Goal: Task Accomplishment & Management: Use online tool/utility

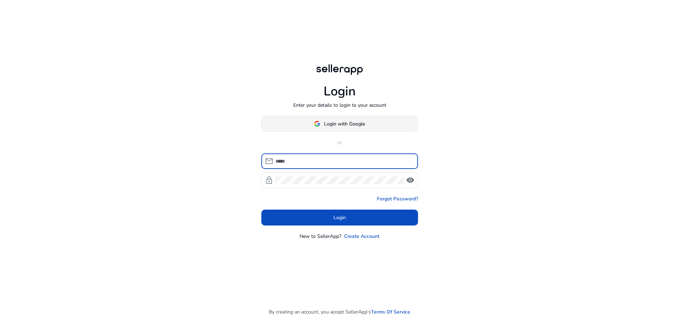
type input "**********"
click at [327, 120] on span "Login with Google" at bounding box center [344, 123] width 41 height 7
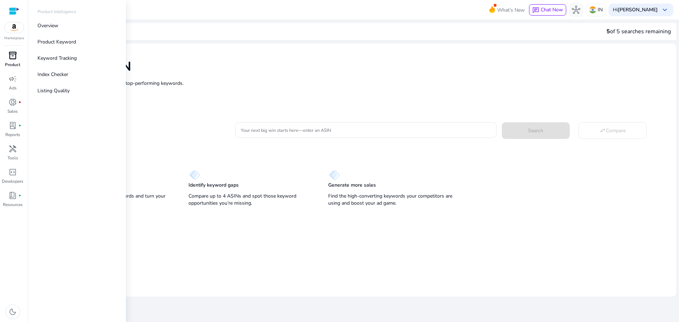
click at [11, 63] on p "Product" at bounding box center [12, 64] width 15 height 6
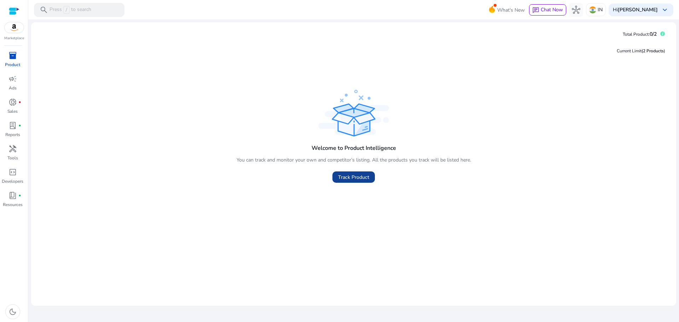
click at [351, 176] on span "Track Product" at bounding box center [353, 177] width 31 height 7
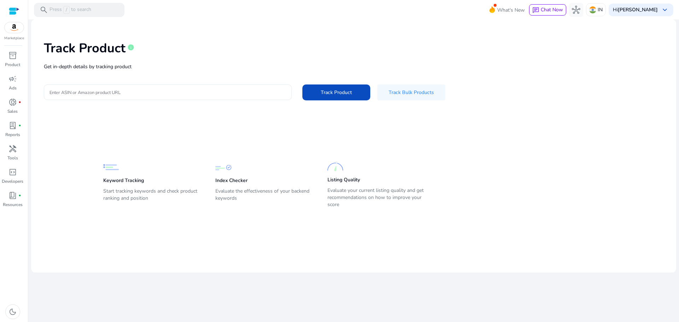
click at [169, 92] on div "Track Product info Get in-depth details by tracking product Enter ASIN or Amazo…" at bounding box center [353, 69] width 633 height 89
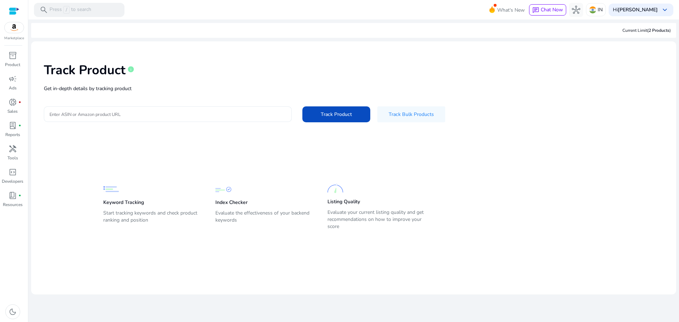
click at [112, 119] on div at bounding box center [167, 114] width 236 height 16
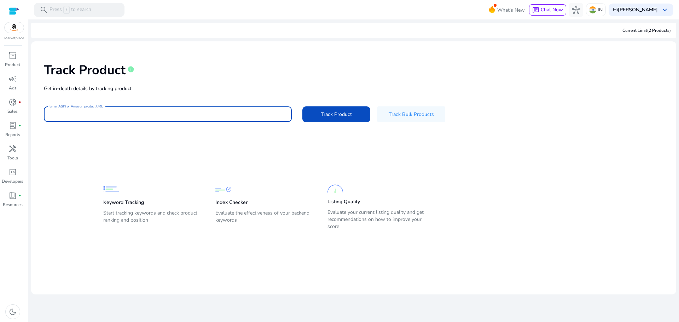
paste input "**********"
type input "**********"
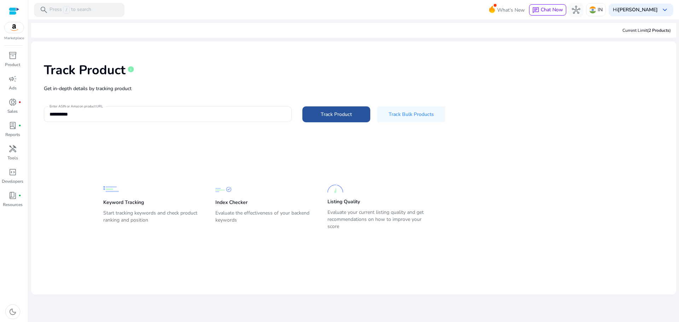
click at [322, 115] on span "Track Product" at bounding box center [336, 114] width 31 height 7
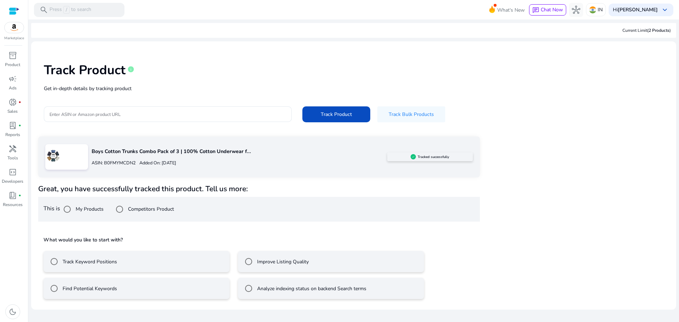
click at [135, 289] on mat-radio-button "Find Potential Keywords" at bounding box center [136, 288] width 186 height 21
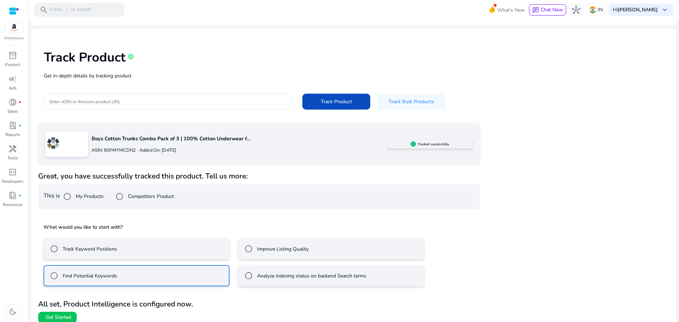
scroll to position [19, 0]
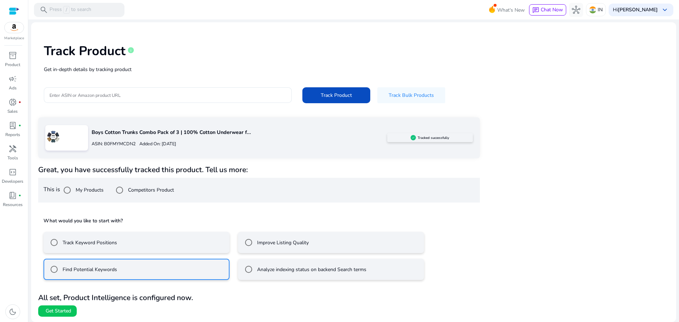
click at [143, 244] on mat-radio-button "Track Keyword Positions" at bounding box center [136, 242] width 186 height 21
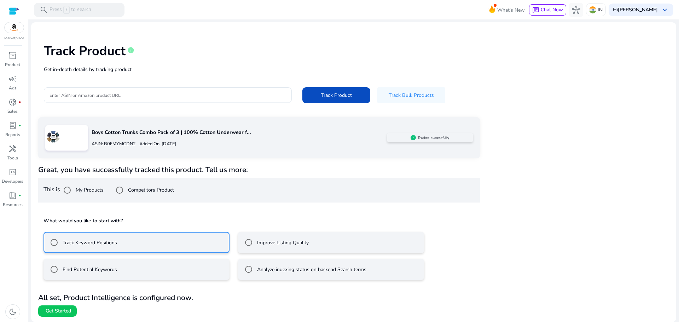
click at [133, 271] on mat-radio-button "Find Potential Keywords" at bounding box center [136, 269] width 186 height 21
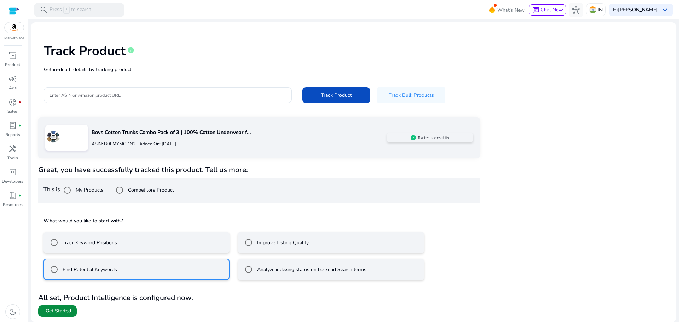
click at [60, 312] on span "Get Started" at bounding box center [58, 310] width 25 height 7
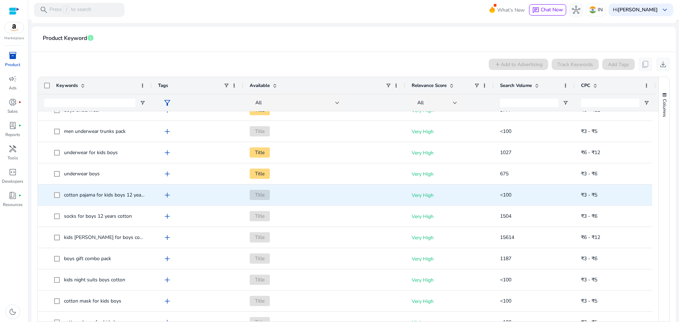
scroll to position [318, 0]
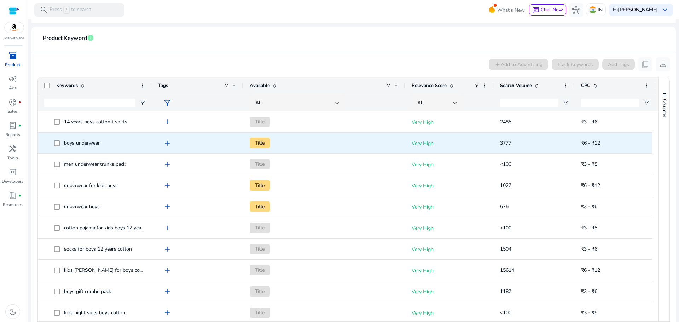
click at [258, 141] on span "Title" at bounding box center [260, 143] width 20 height 10
click at [269, 141] on span "Title" at bounding box center [260, 143] width 20 height 10
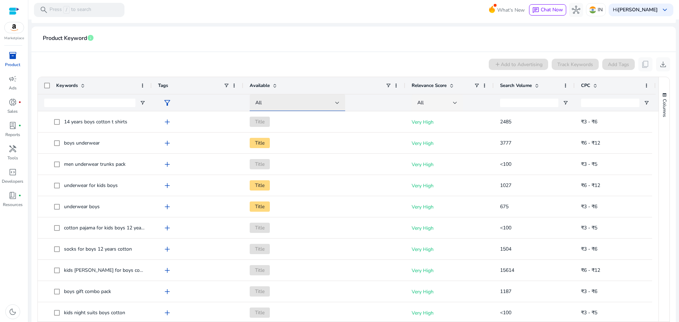
click at [337, 102] on div at bounding box center [337, 102] width 4 height 3
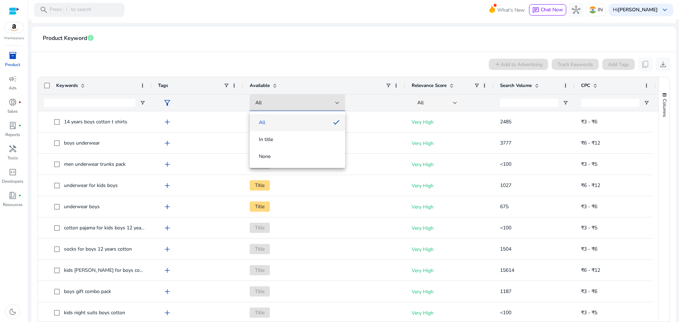
click at [351, 58] on div at bounding box center [339, 161] width 679 height 322
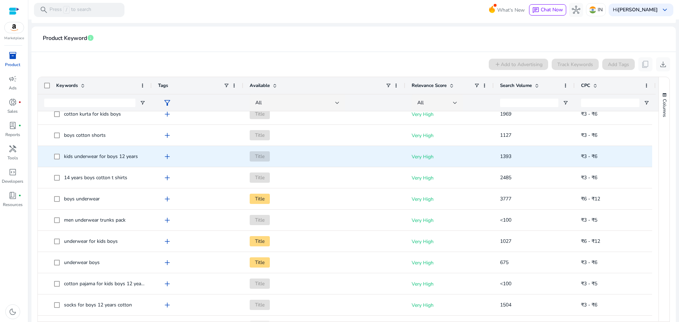
scroll to position [181, 0]
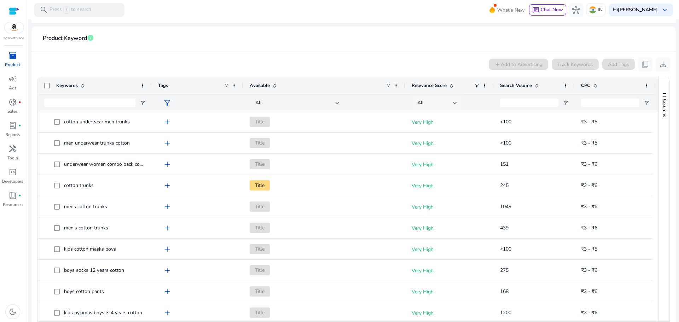
click at [456, 101] on div at bounding box center [455, 102] width 4 height 3
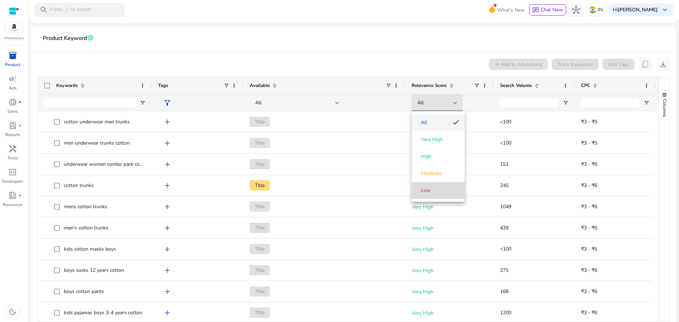
click at [439, 187] on span "Low" at bounding box center [438, 190] width 42 height 7
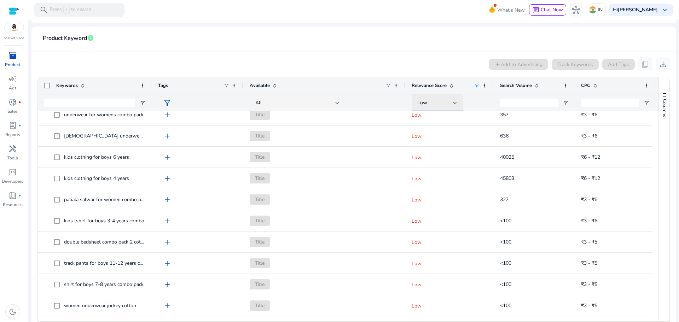
click at [450, 101] on div "Low" at bounding box center [435, 103] width 36 height 8
click at [436, 66] on div at bounding box center [339, 161] width 679 height 322
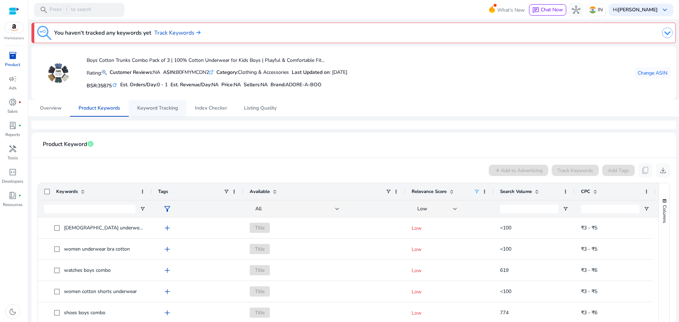
click at [165, 107] on span "Keyword Tracking" at bounding box center [157, 108] width 41 height 5
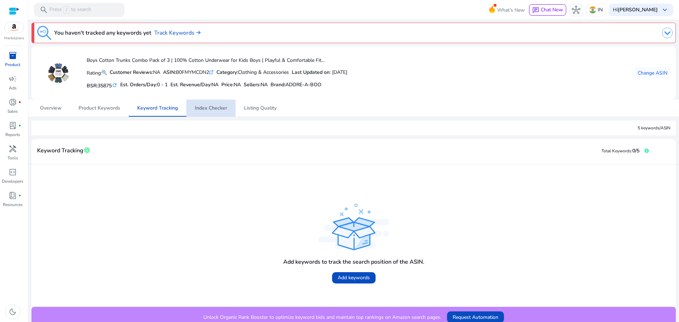
click at [206, 108] on span "Index Checker" at bounding box center [211, 108] width 32 height 5
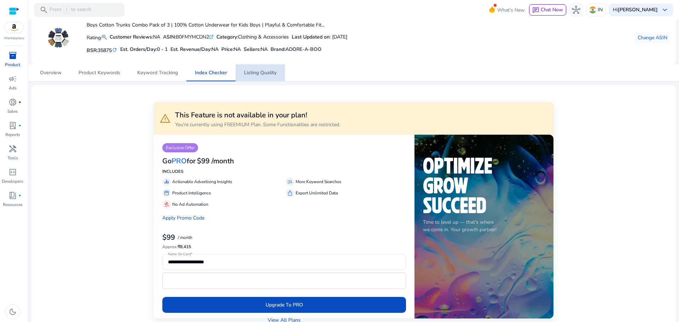
click at [260, 72] on span "Listing Quality" at bounding box center [260, 72] width 33 height 5
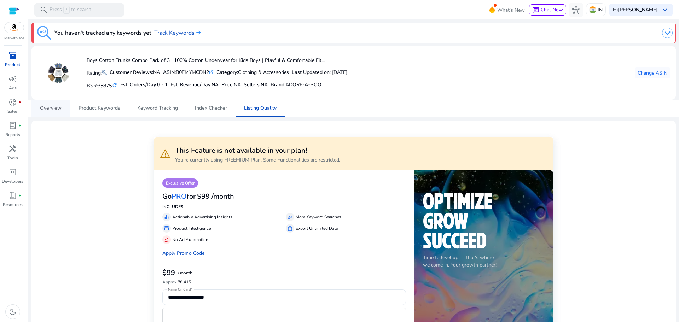
click at [53, 106] on span "Overview" at bounding box center [51, 108] width 22 height 5
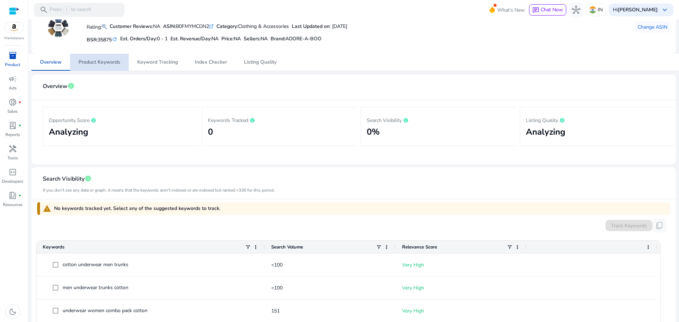
click at [117, 64] on span "Product Keywords" at bounding box center [99, 62] width 42 height 5
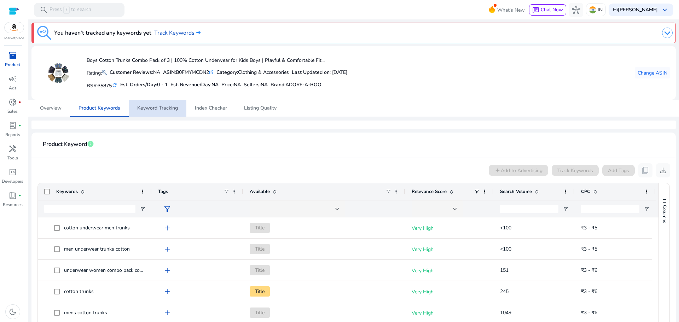
click at [164, 112] on span "Keyword Tracking" at bounding box center [157, 108] width 41 height 17
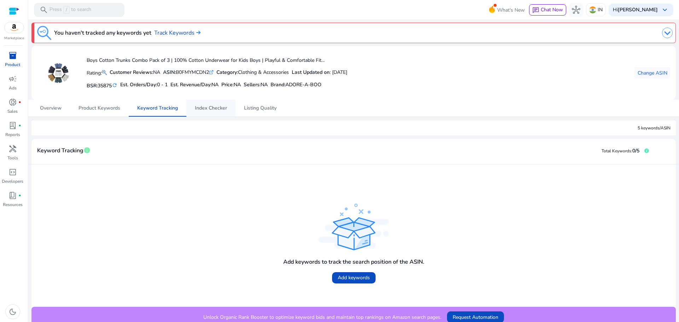
click at [209, 108] on span "Index Checker" at bounding box center [211, 108] width 32 height 5
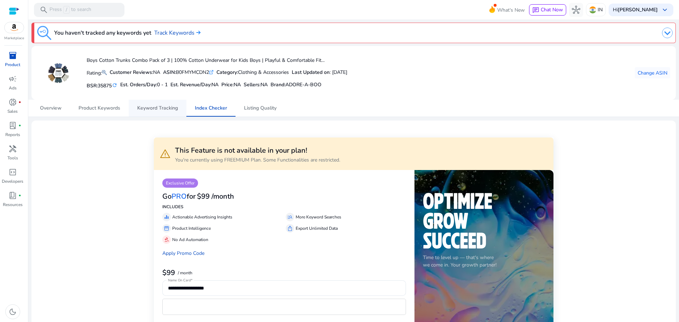
click at [129, 112] on link "Keyword Tracking" at bounding box center [158, 108] width 58 height 17
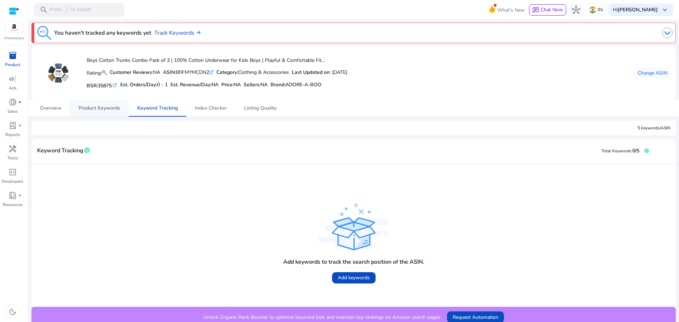
click at [111, 106] on span "Product Keywords" at bounding box center [99, 108] width 42 height 5
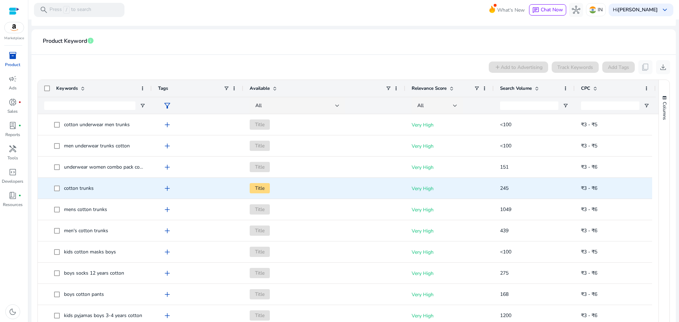
scroll to position [106, 0]
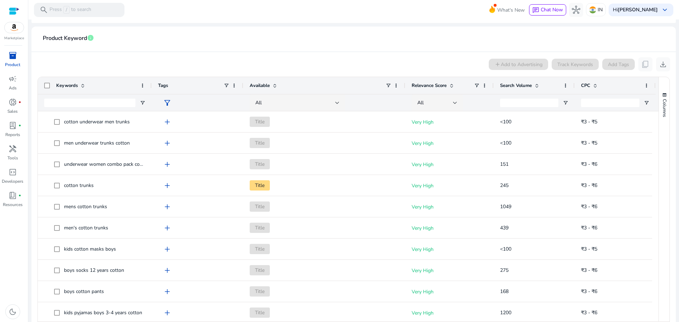
click at [538, 86] on span at bounding box center [537, 86] width 6 height 6
click at [536, 85] on span at bounding box center [537, 86] width 6 height 6
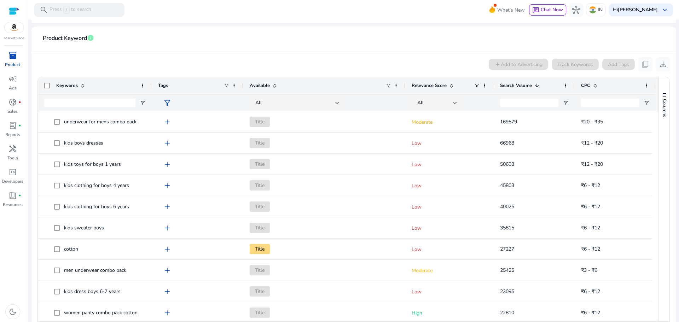
click at [429, 83] on span "Relevance Score" at bounding box center [428, 85] width 35 height 6
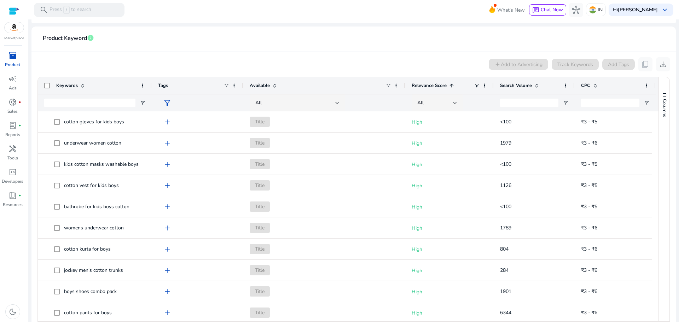
click at [429, 83] on span "Relevance Score" at bounding box center [428, 85] width 35 height 6
click at [436, 105] on div "All" at bounding box center [435, 103] width 36 height 8
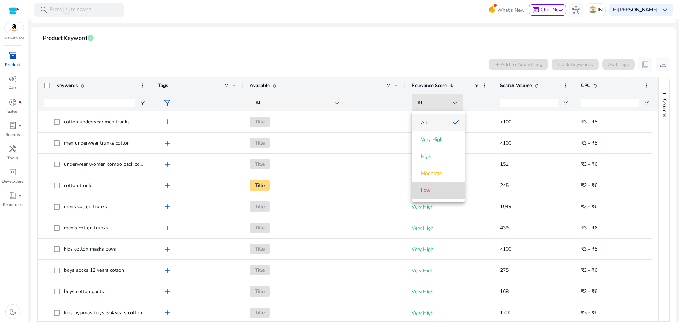
click at [432, 188] on span "Low" at bounding box center [438, 190] width 42 height 7
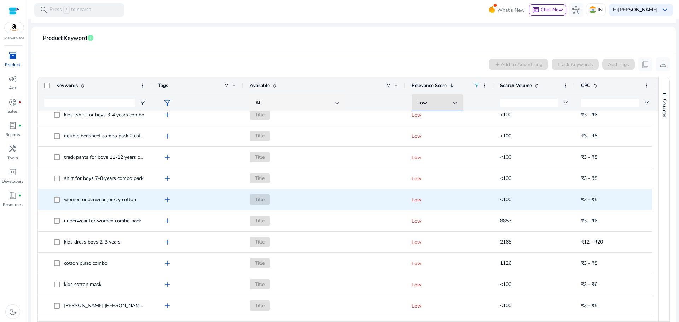
scroll to position [833, 0]
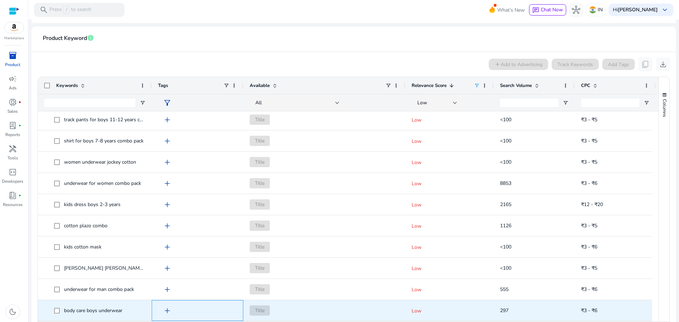
click at [168, 312] on span "add" at bounding box center [167, 310] width 8 height 8
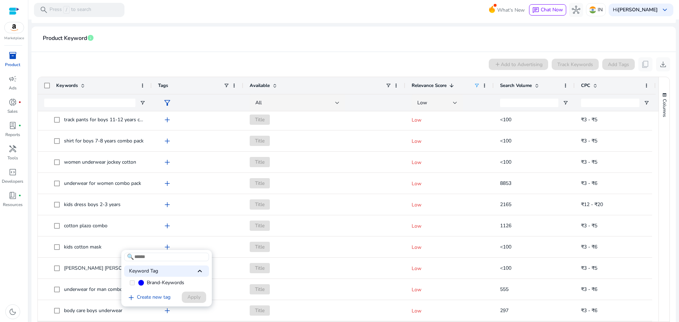
click at [198, 272] on span "keyboard_arrow_up" at bounding box center [199, 271] width 8 height 8
click at [100, 286] on div at bounding box center [339, 161] width 679 height 322
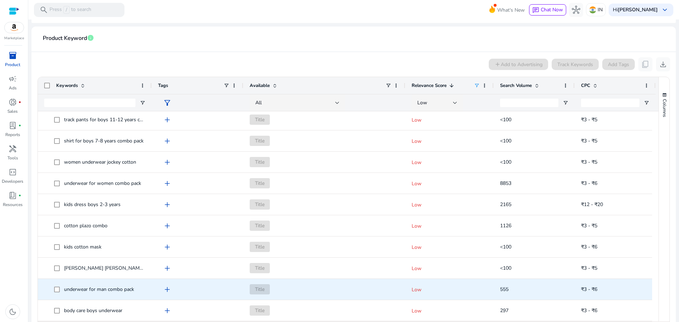
click at [167, 290] on span "add" at bounding box center [167, 289] width 8 height 8
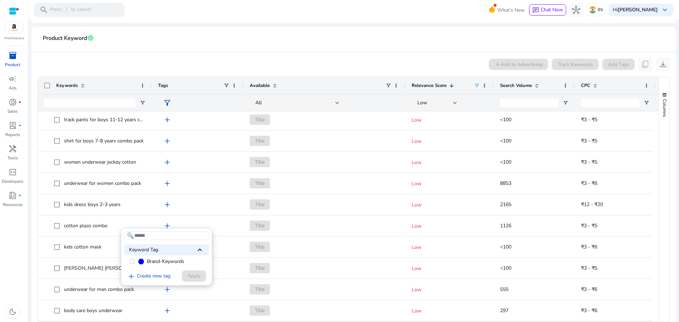
click at [218, 255] on div at bounding box center [339, 161] width 679 height 322
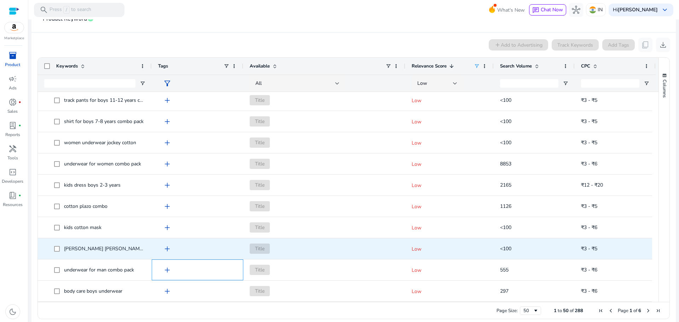
scroll to position [132, 0]
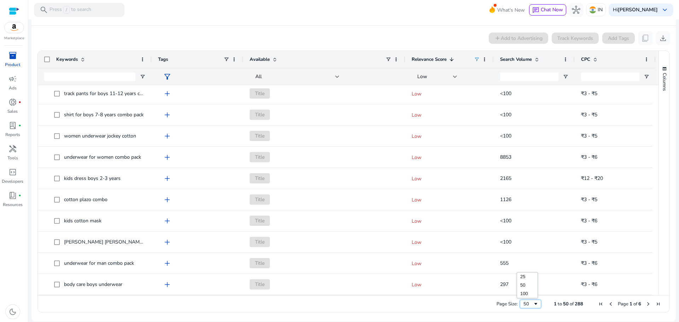
click at [534, 305] on span "Page Size" at bounding box center [536, 304] width 6 height 6
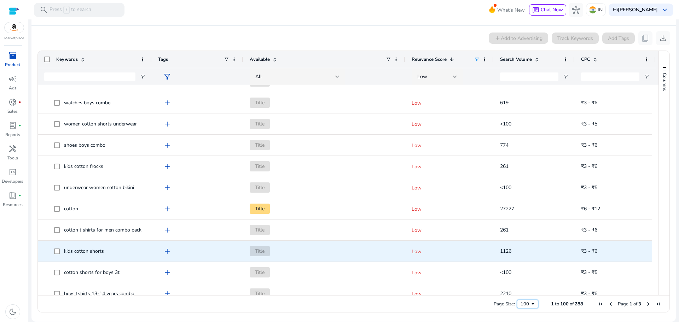
scroll to position [0, 0]
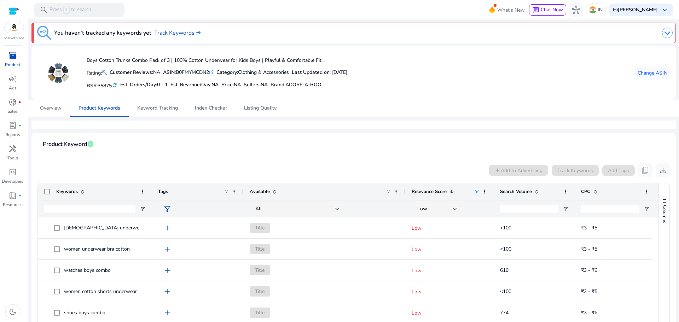
click at [116, 84] on mat-icon "refresh" at bounding box center [115, 85] width 6 height 7
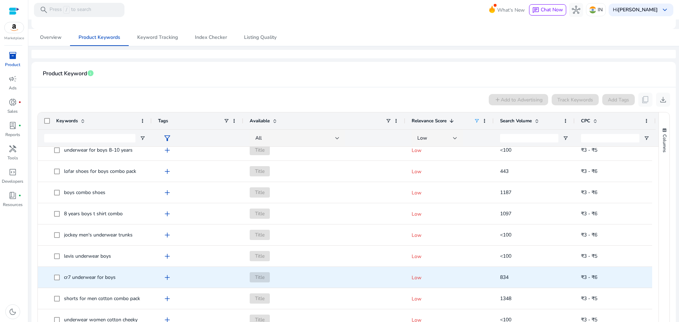
scroll to position [565, 0]
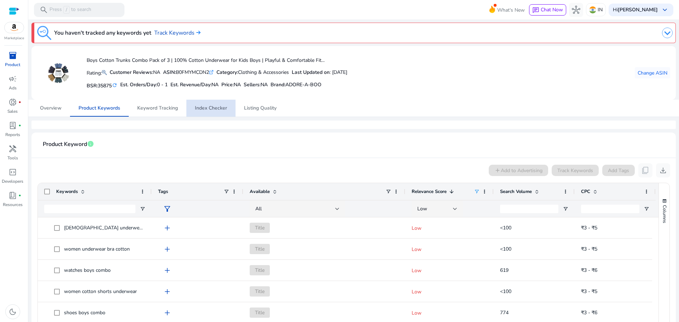
click at [213, 110] on span "Index Checker" at bounding box center [211, 108] width 32 height 5
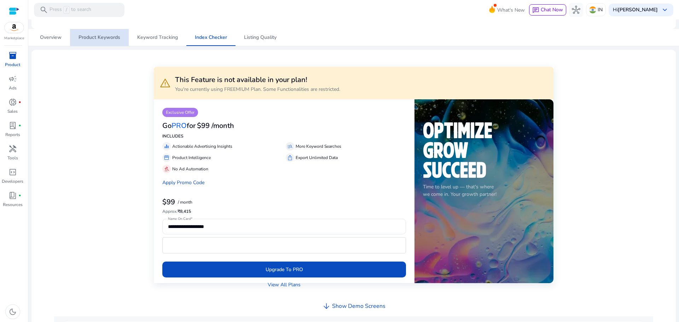
click at [111, 35] on span "Product Keywords" at bounding box center [99, 37] width 42 height 5
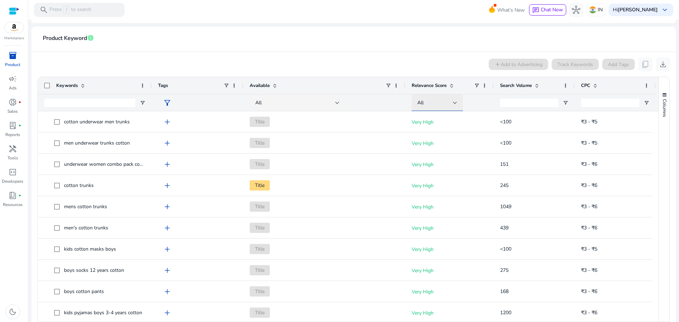
click at [454, 102] on div at bounding box center [455, 102] width 4 height 3
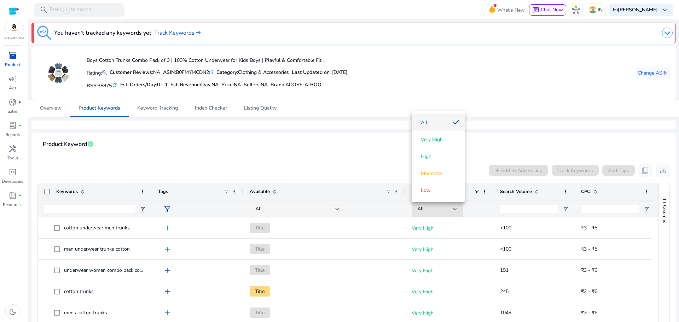
click at [484, 86] on div at bounding box center [339, 161] width 679 height 322
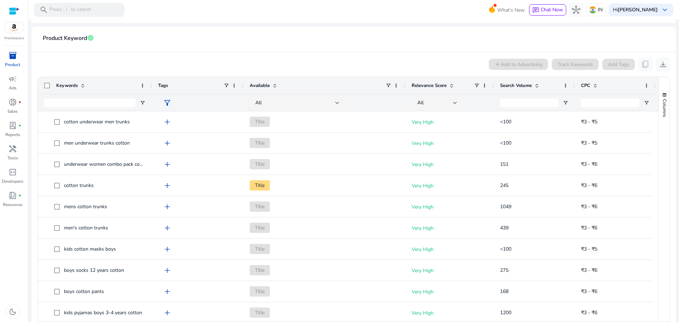
click at [484, 86] on span at bounding box center [484, 86] width 6 height 6
click at [445, 102] on div "All" at bounding box center [435, 103] width 36 height 8
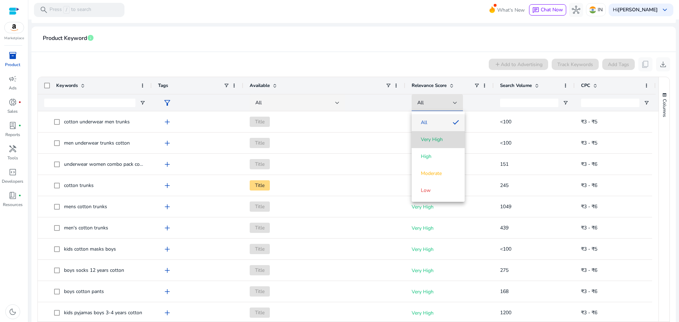
click at [438, 136] on span "Very High" at bounding box center [432, 139] width 22 height 7
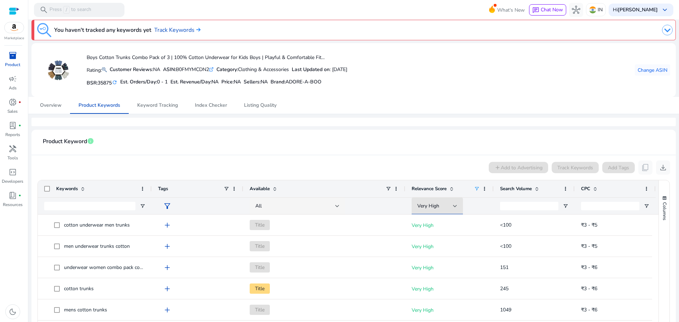
scroll to position [0, 0]
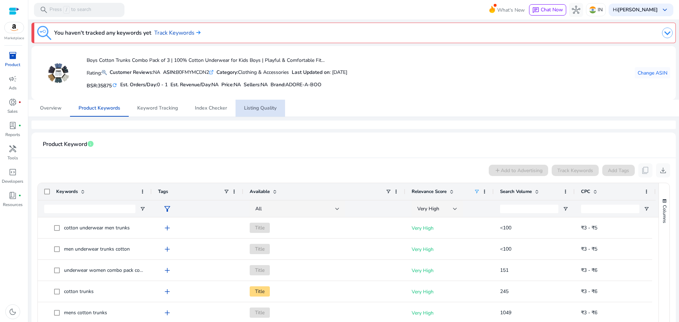
click at [254, 110] on span "Listing Quality" at bounding box center [260, 108] width 33 height 5
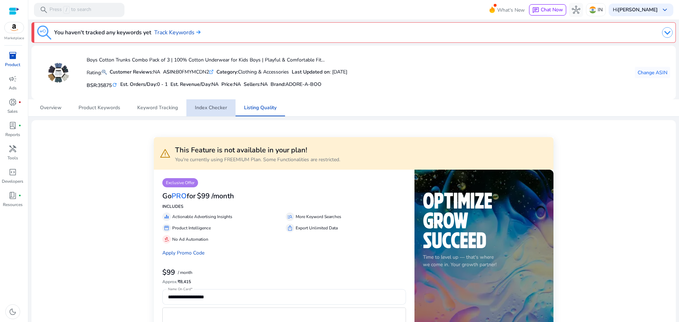
click at [217, 106] on span "Index Checker" at bounding box center [211, 107] width 32 height 5
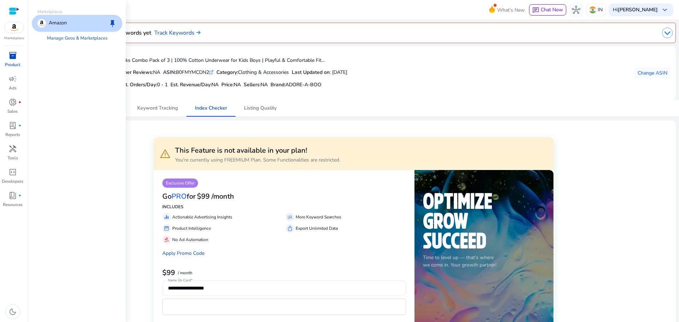
click at [19, 29] on img at bounding box center [14, 27] width 19 height 11
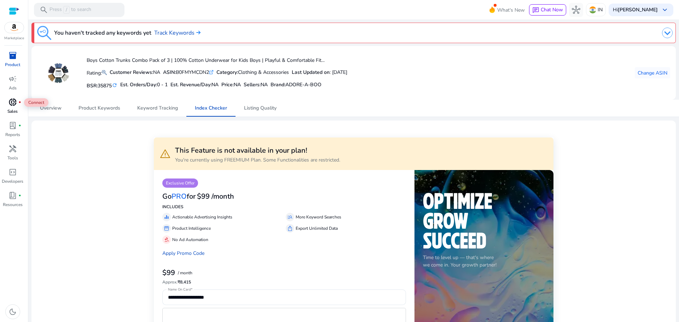
click at [12, 106] on span "donut_small" at bounding box center [12, 102] width 8 height 8
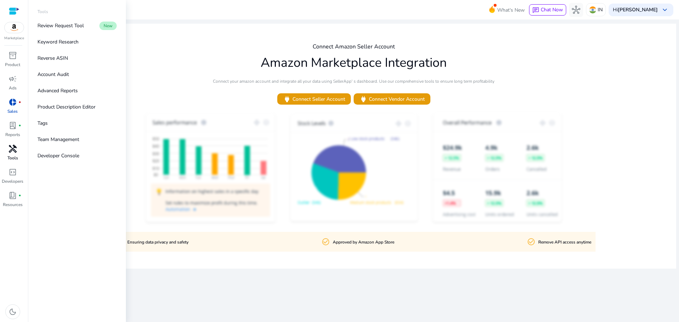
click at [15, 155] on p "Tools" at bounding box center [12, 158] width 11 height 6
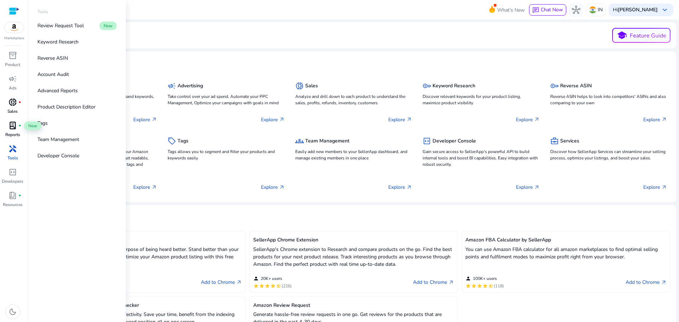
click at [16, 124] on span "lab_profile" at bounding box center [12, 125] width 8 height 8
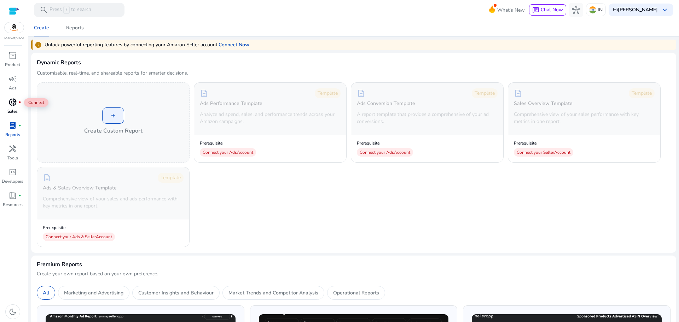
click at [15, 102] on span "donut_small" at bounding box center [12, 102] width 8 height 8
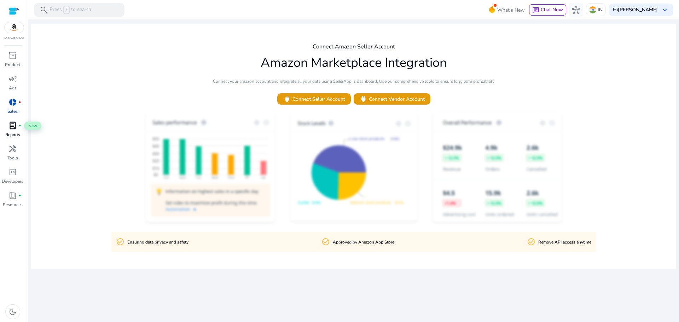
click at [13, 127] on span "lab_profile" at bounding box center [12, 125] width 8 height 8
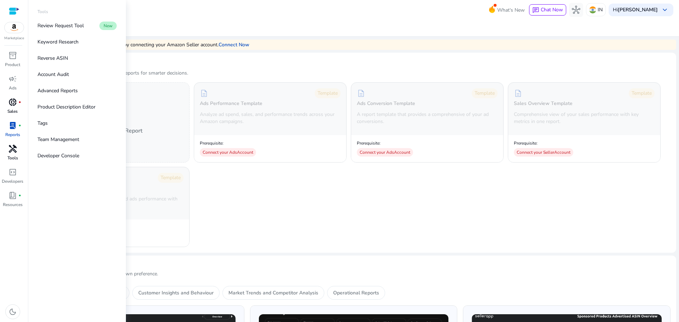
click at [12, 151] on span "handyman" at bounding box center [12, 149] width 8 height 8
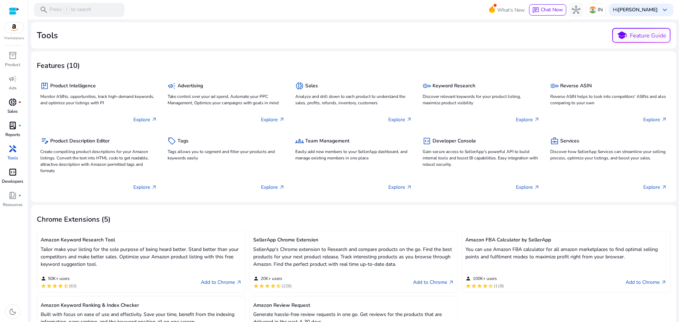
click at [16, 175] on span "code_blocks" at bounding box center [12, 172] width 8 height 8
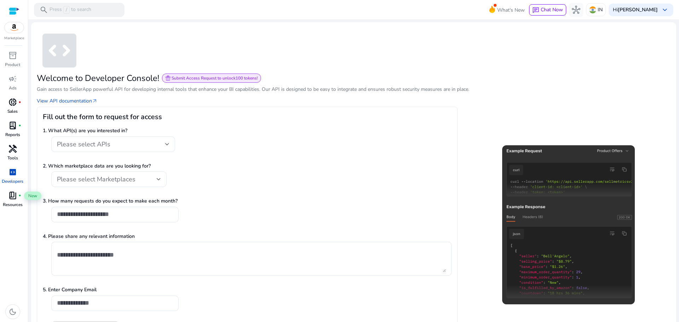
click at [16, 199] on span "book_4" at bounding box center [12, 195] width 8 height 8
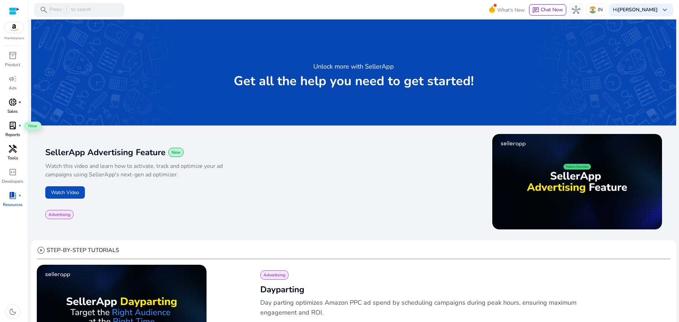
click at [11, 121] on span "lab_profile" at bounding box center [12, 125] width 8 height 8
